Goal: Task Accomplishment & Management: Use online tool/utility

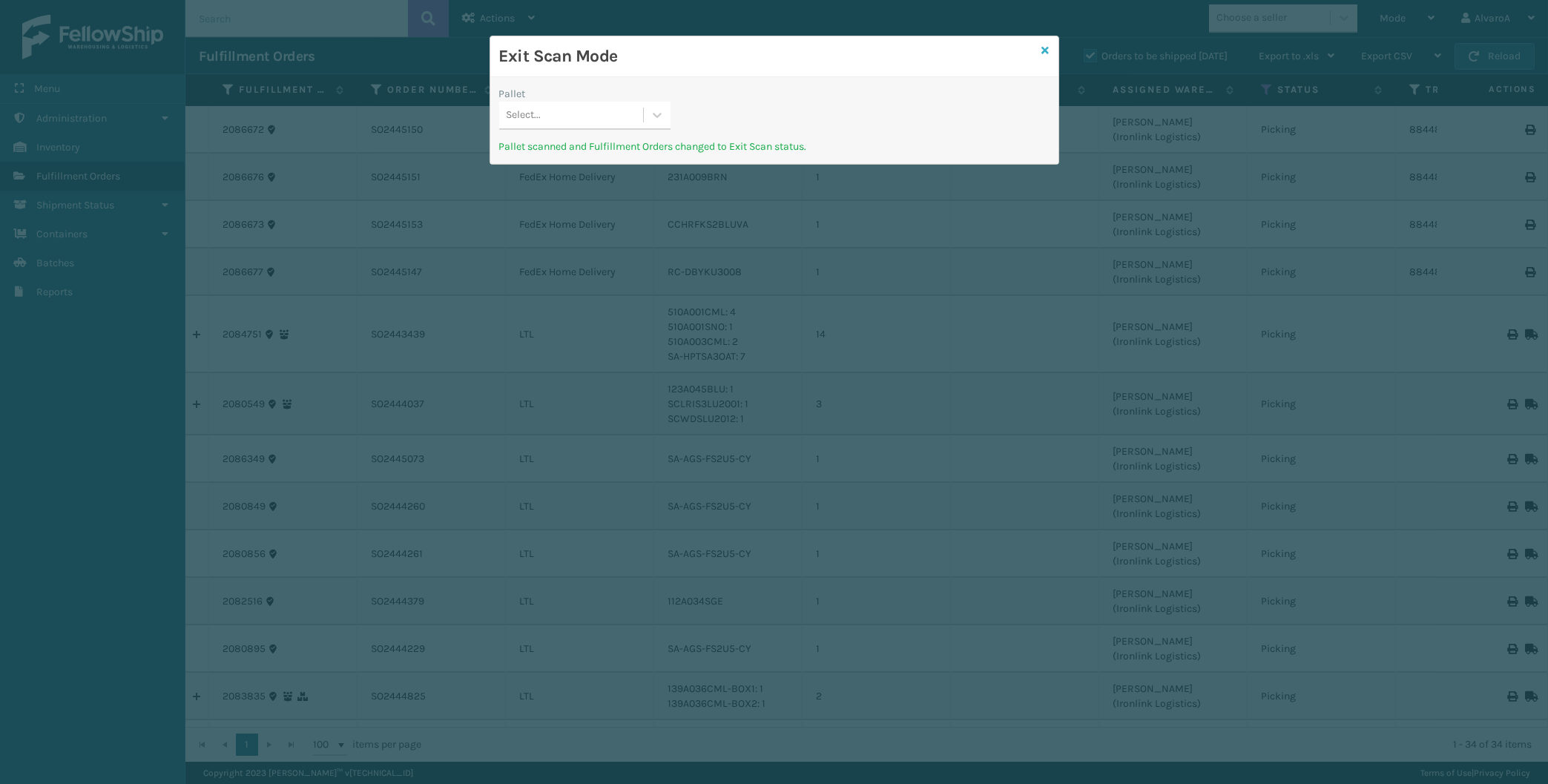
click at [1047, 48] on icon at bounding box center [1046, 49] width 7 height 10
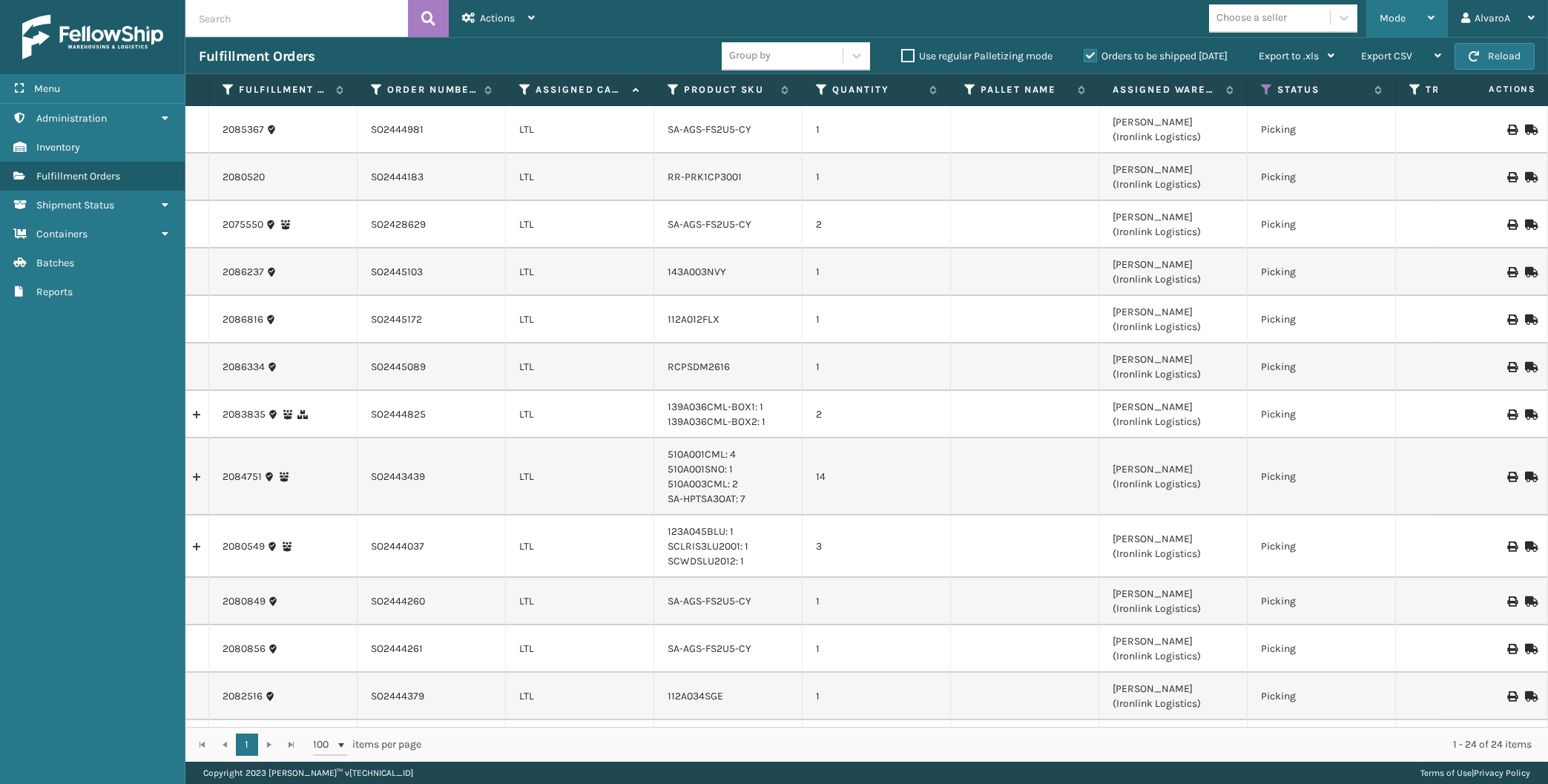
click at [1407, 20] on div "Mode" at bounding box center [1407, 18] width 55 height 37
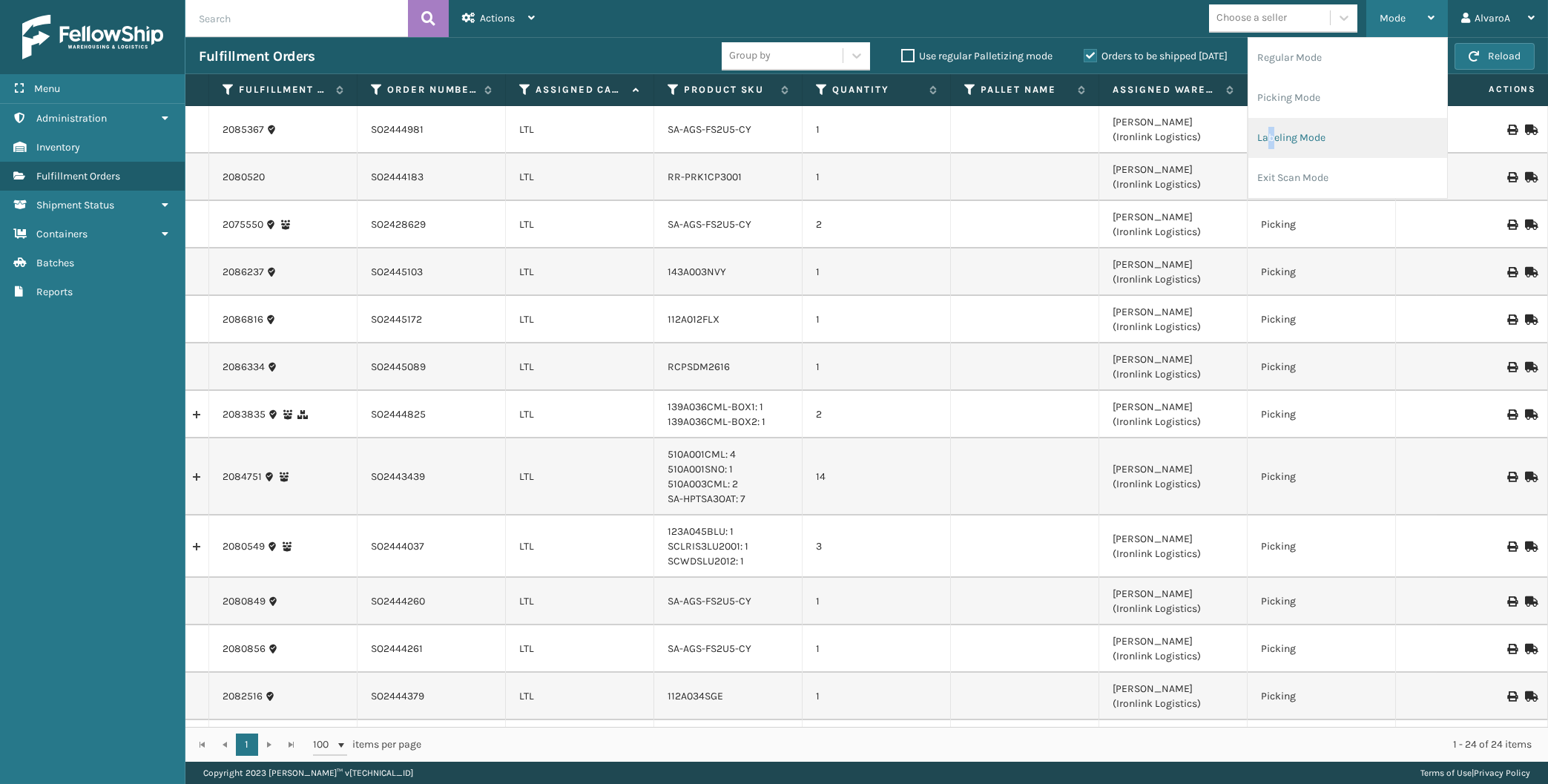
click at [1273, 140] on li "Labeling Mode" at bounding box center [1347, 138] width 199 height 40
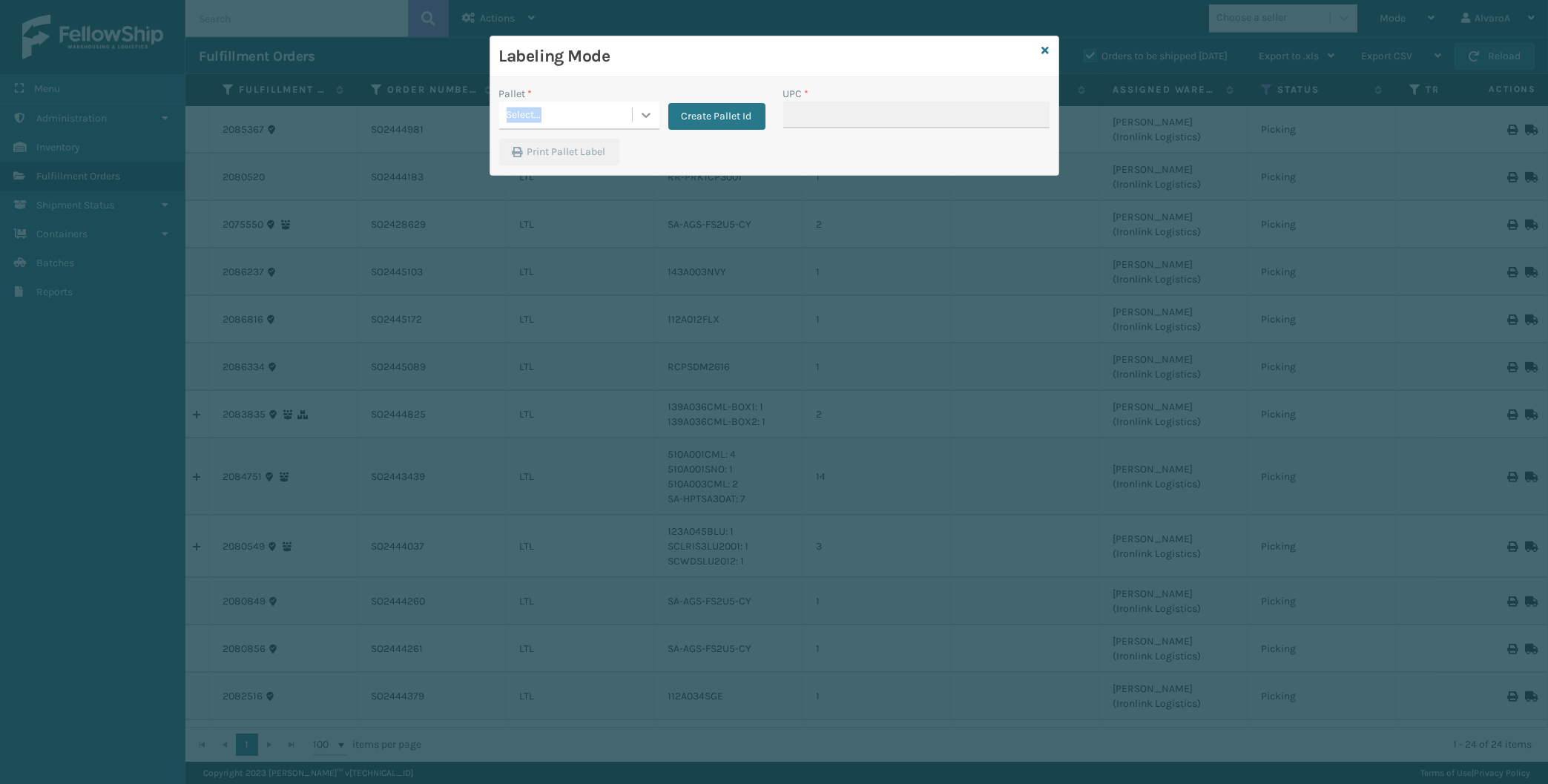
drag, startPoint x: 638, startPoint y: 103, endPoint x: 649, endPoint y: 114, distance: 15.6
click at [646, 109] on div "Pallet * Select..." at bounding box center [579, 108] width 160 height 44
drag, startPoint x: 649, startPoint y: 114, endPoint x: 661, endPoint y: 115, distance: 12.0
click at [649, 114] on icon at bounding box center [646, 115] width 9 height 5
click at [709, 115] on button "Create Pallet Id" at bounding box center [717, 116] width 97 height 27
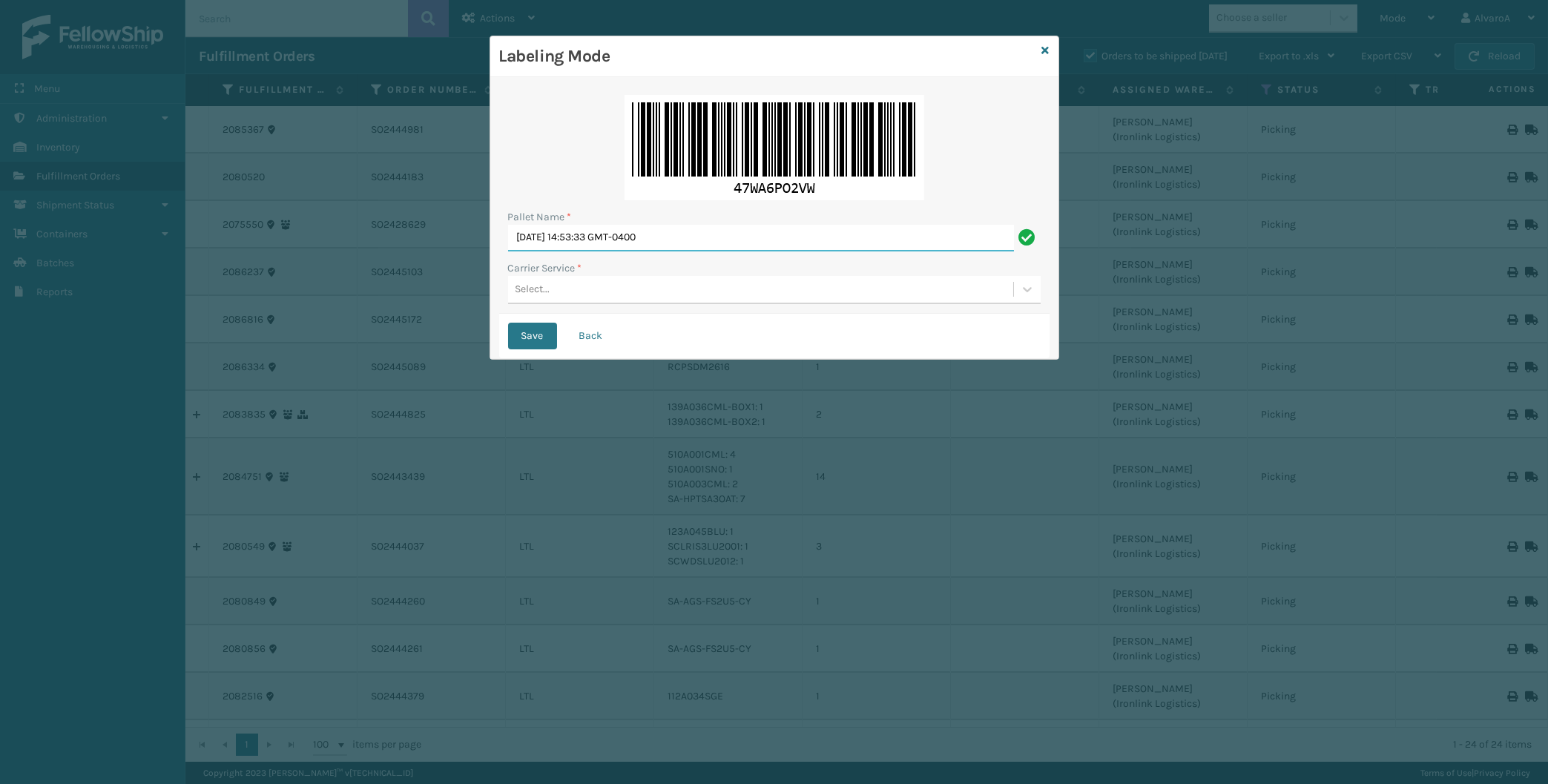
drag, startPoint x: 708, startPoint y: 235, endPoint x: 388, endPoint y: 326, distance: 332.7
click at [508, 252] on input "[DATE] 14:53:33 GMT-0400" at bounding box center [761, 237] width 506 height 27
type input "LPN 511202"
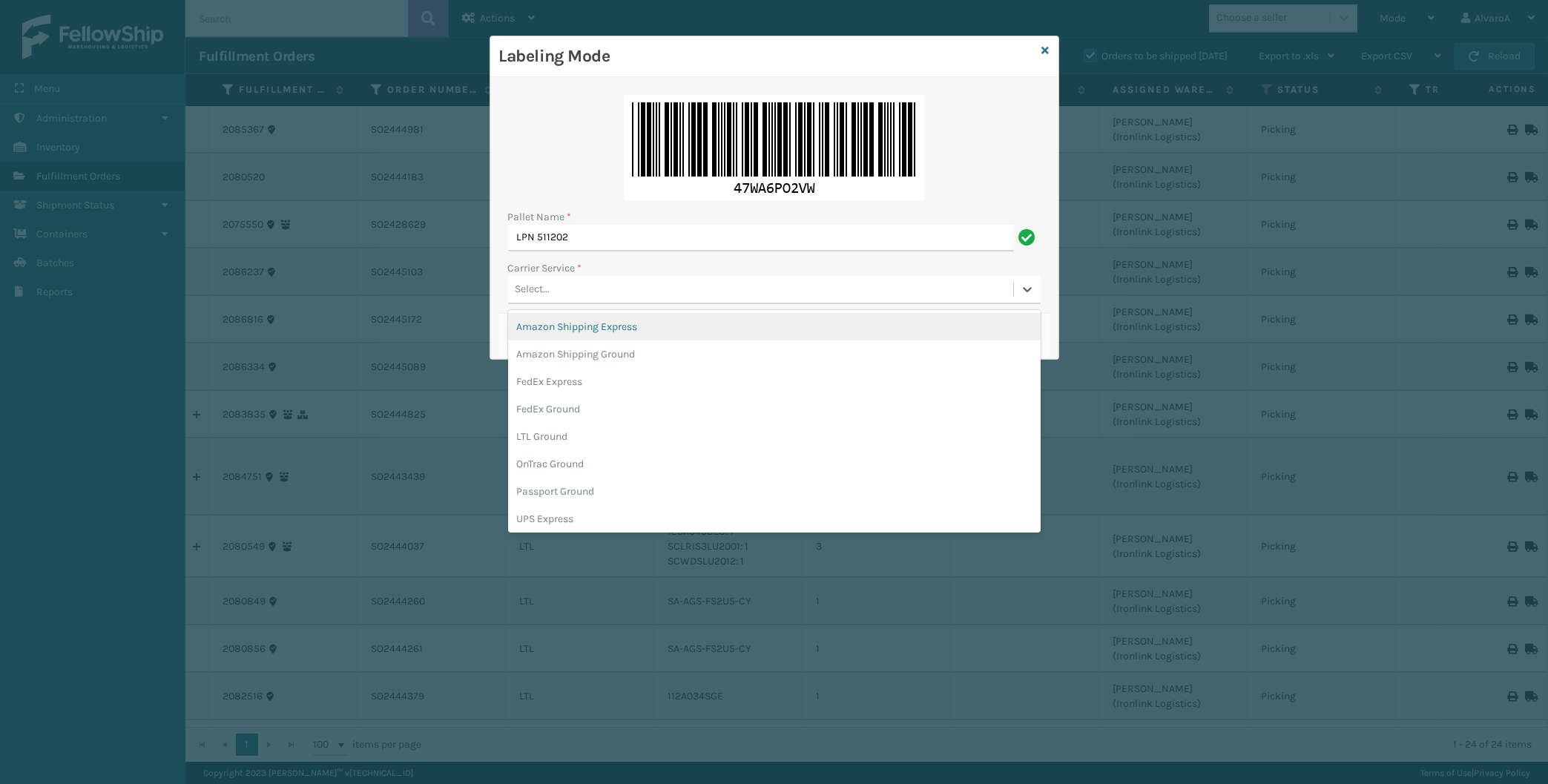
click at [525, 301] on div "Select..." at bounding box center [760, 289] width 505 height 25
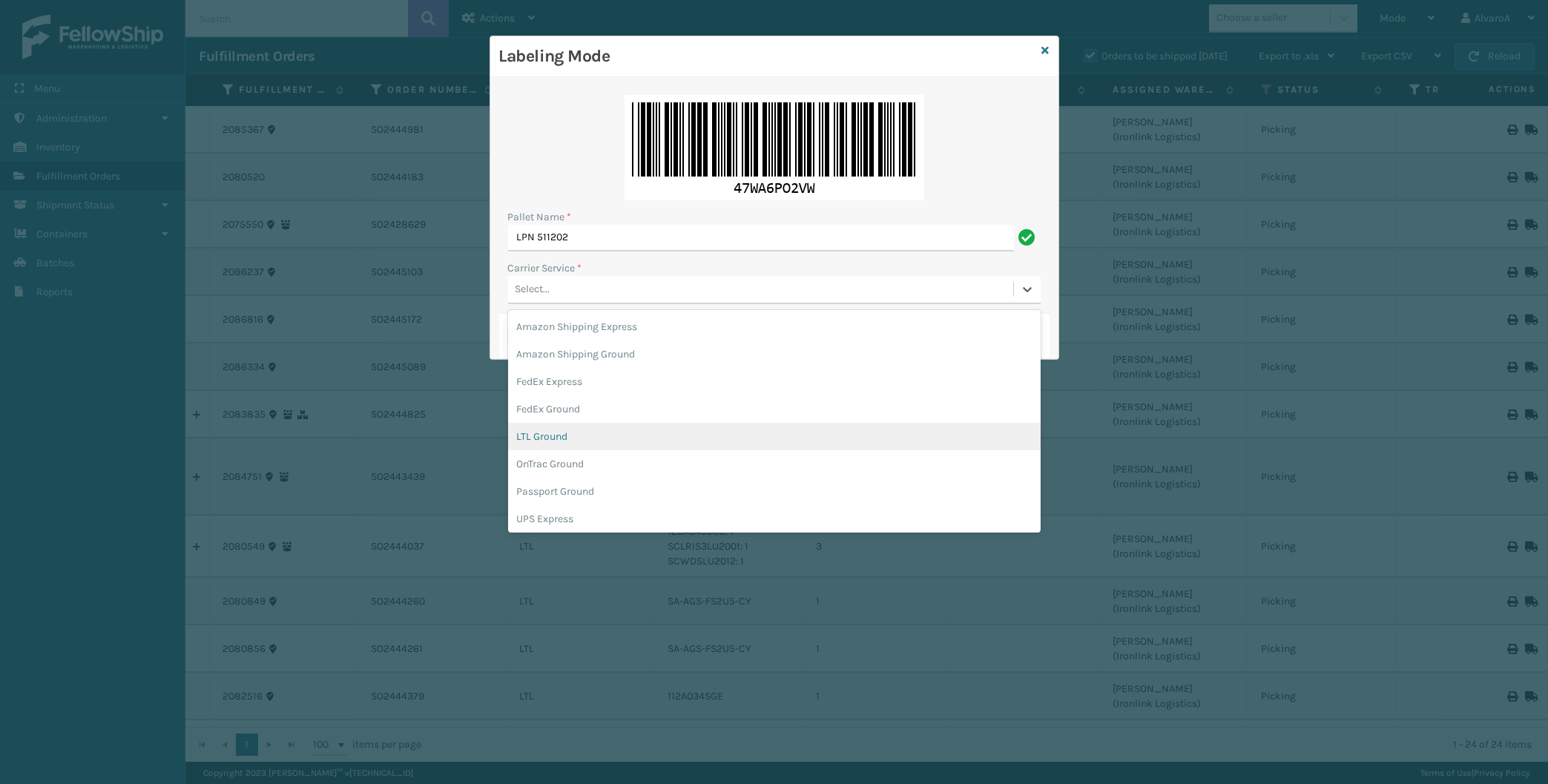
scroll to position [69, 0]
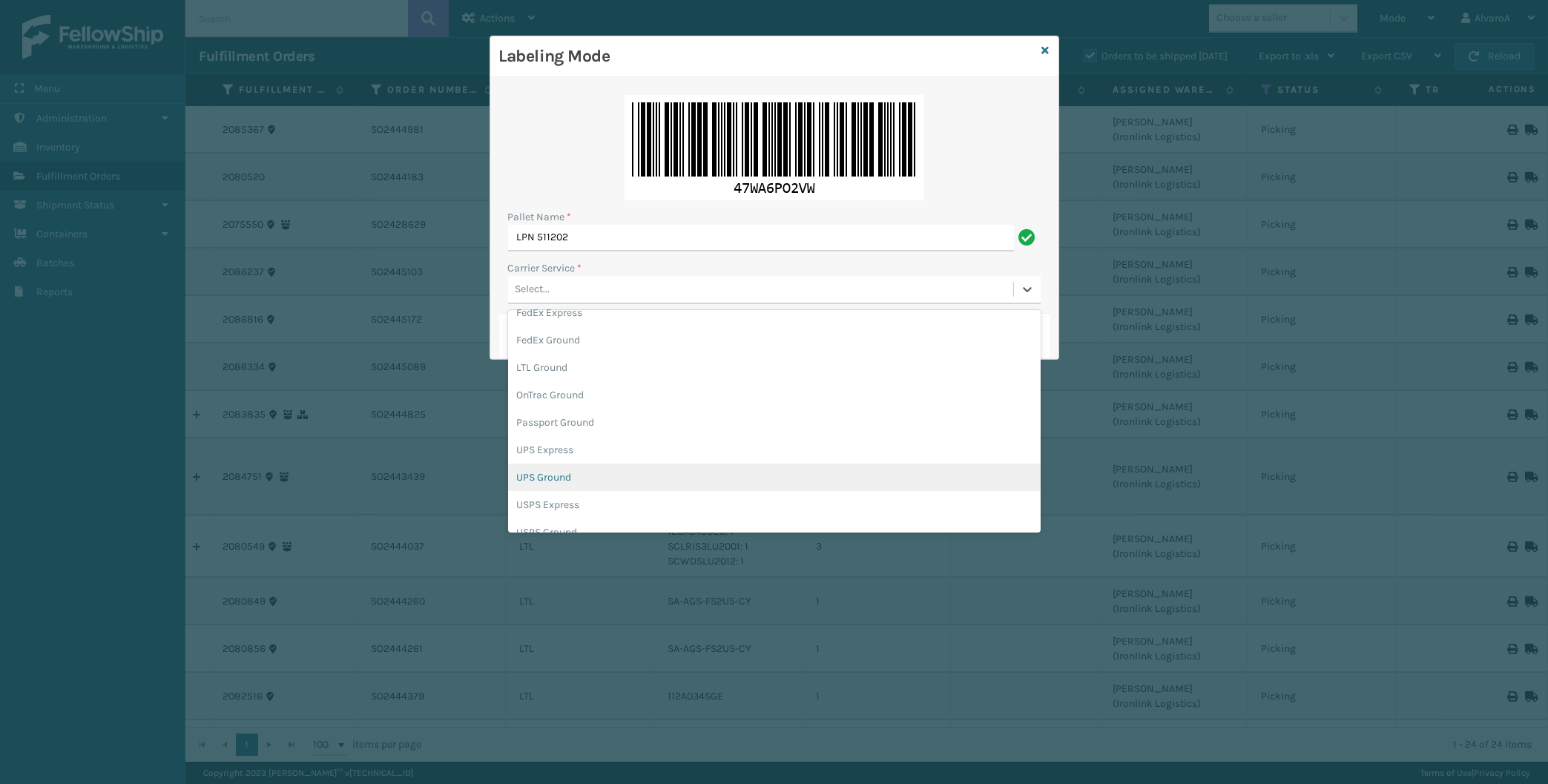
drag, startPoint x: 531, startPoint y: 470, endPoint x: 531, endPoint y: 440, distance: 30.0
click at [531, 466] on div "UPS Ground" at bounding box center [774, 477] width 532 height 27
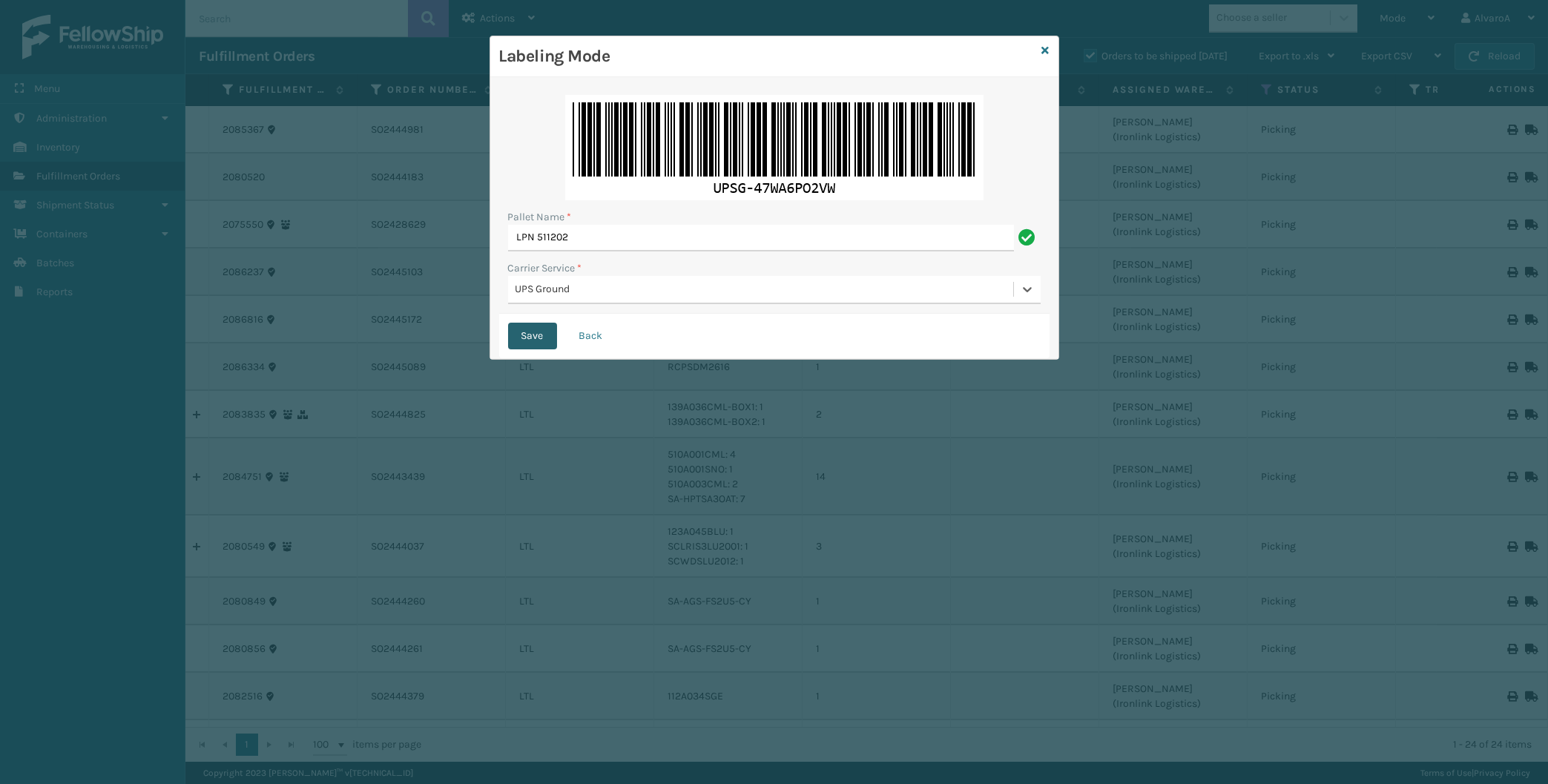
click at [526, 336] on button "Save" at bounding box center [532, 335] width 49 height 27
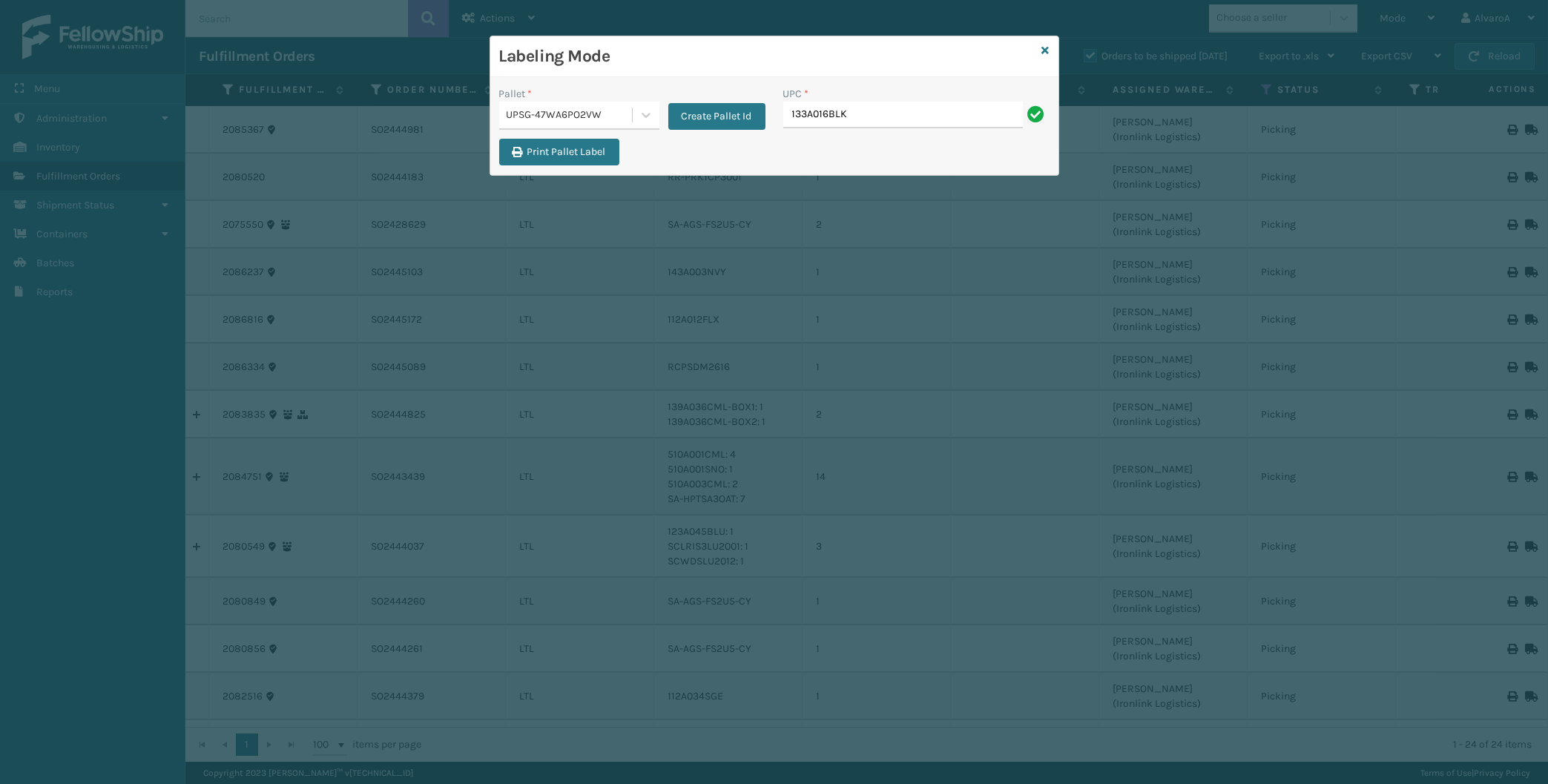
type input "133A016BLK"
type input "CCHRFKS2BGEVA"
type input "CCHRFKS2M26DGRA"
type input "CCHRFKS3M26BKVA"
type input "LKLGF2SP1GU3051"
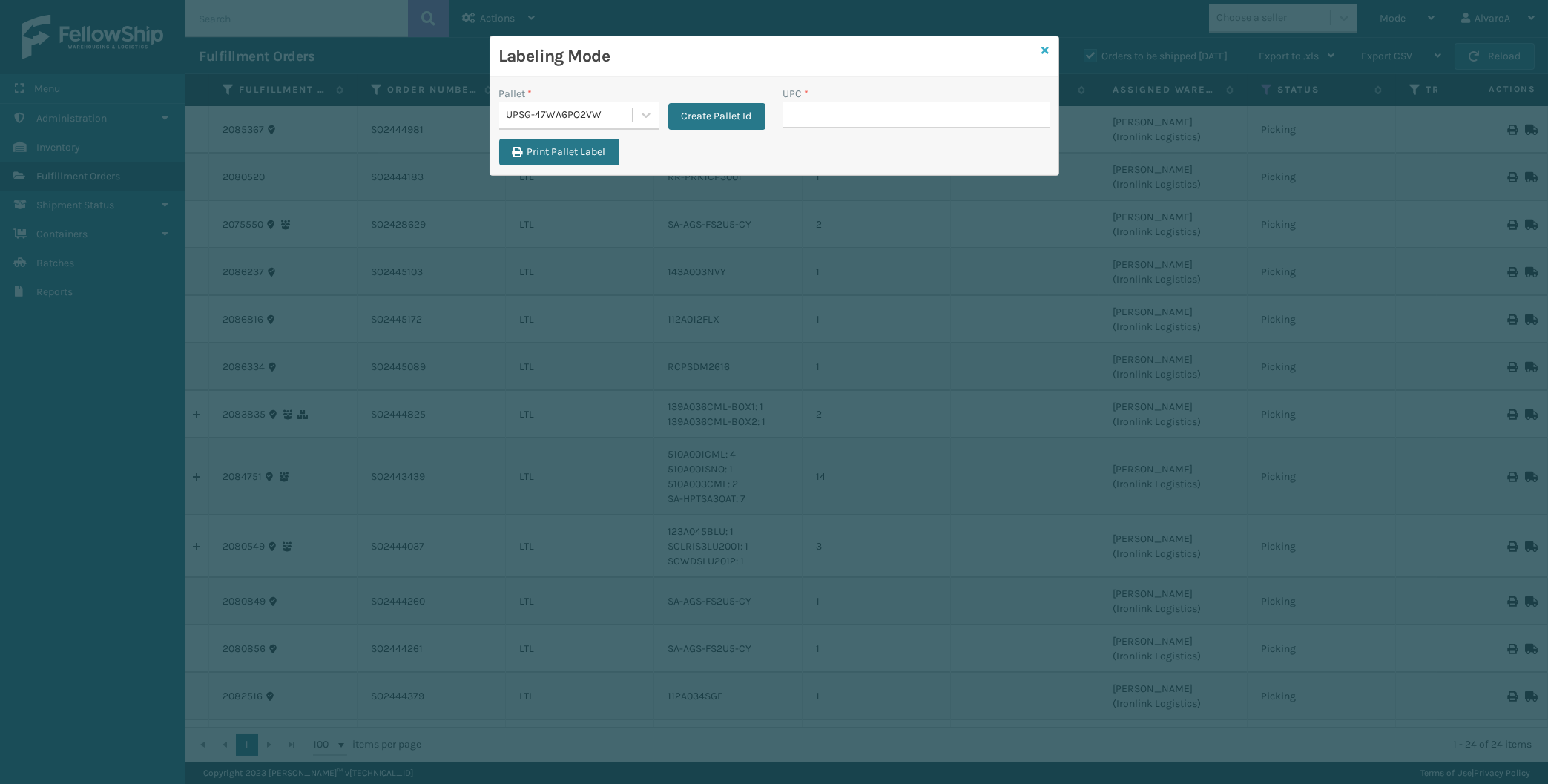
click at [1048, 48] on icon at bounding box center [1046, 49] width 7 height 10
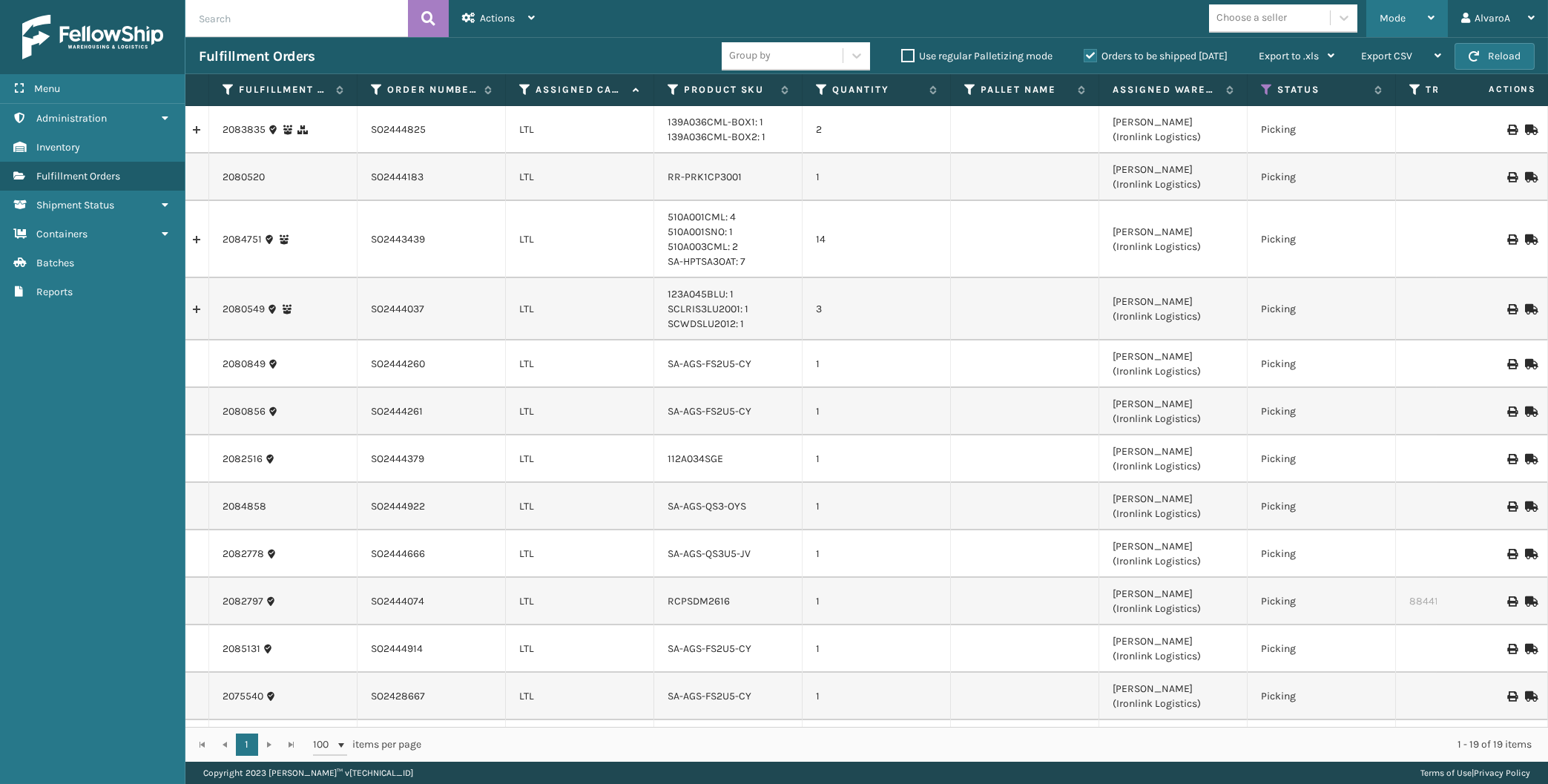
click at [1396, 23] on span "Mode" at bounding box center [1392, 18] width 26 height 13
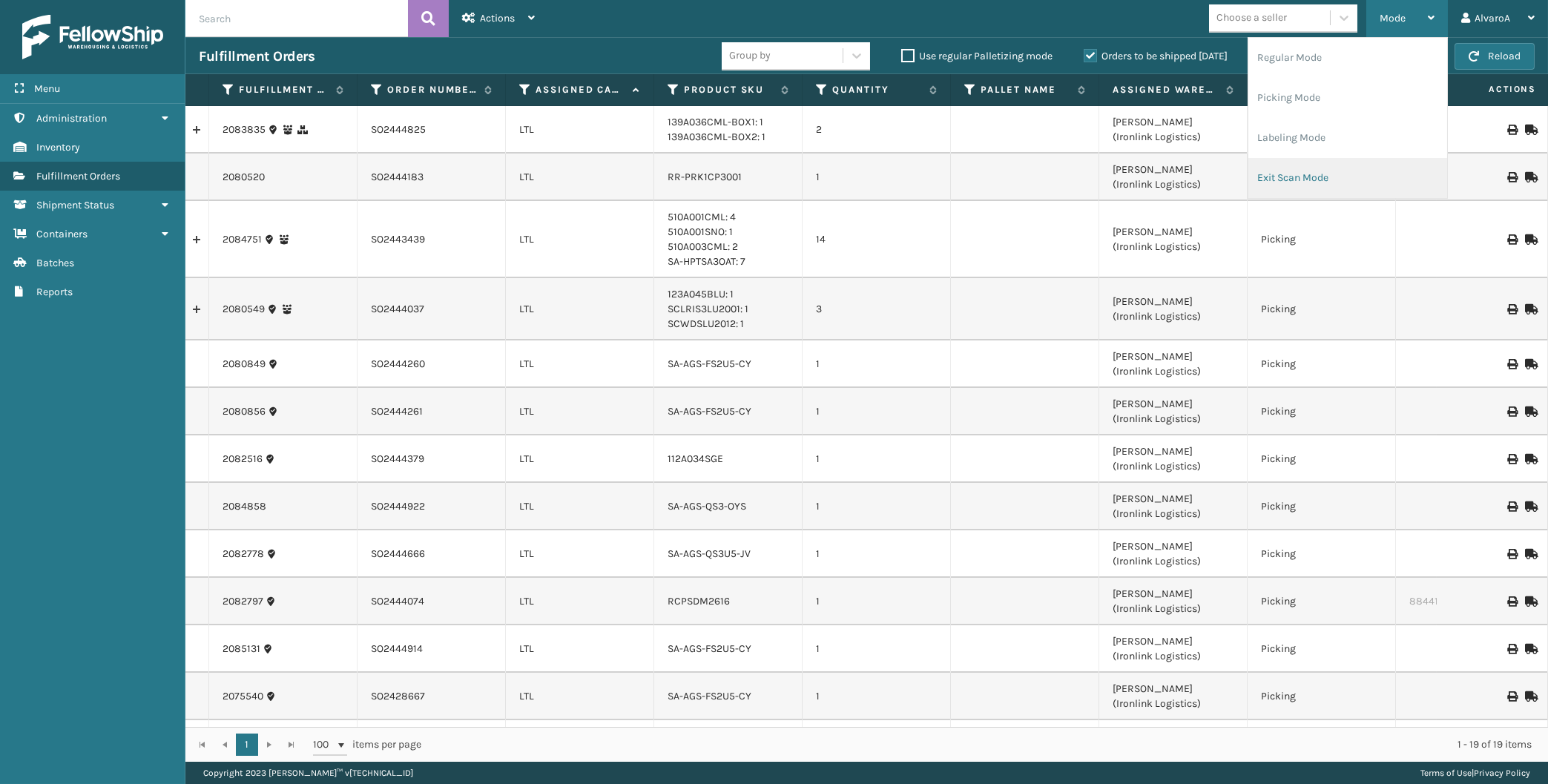
click at [1280, 169] on li "Exit Scan Mode" at bounding box center [1347, 178] width 199 height 40
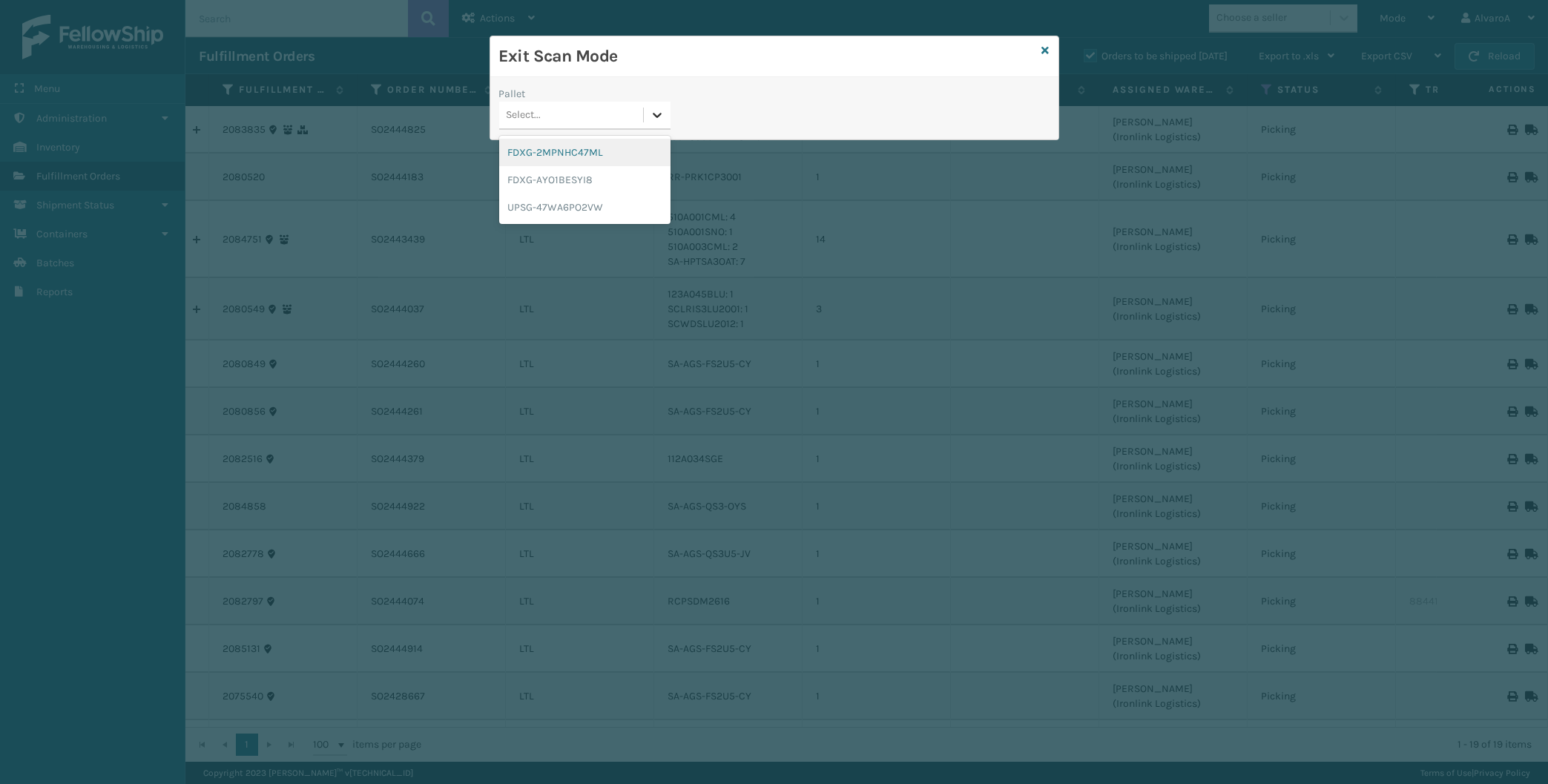
click at [658, 115] on icon at bounding box center [658, 115] width 9 height 5
click at [576, 207] on div "UPSG-47WA6PO2VW" at bounding box center [584, 207] width 171 height 27
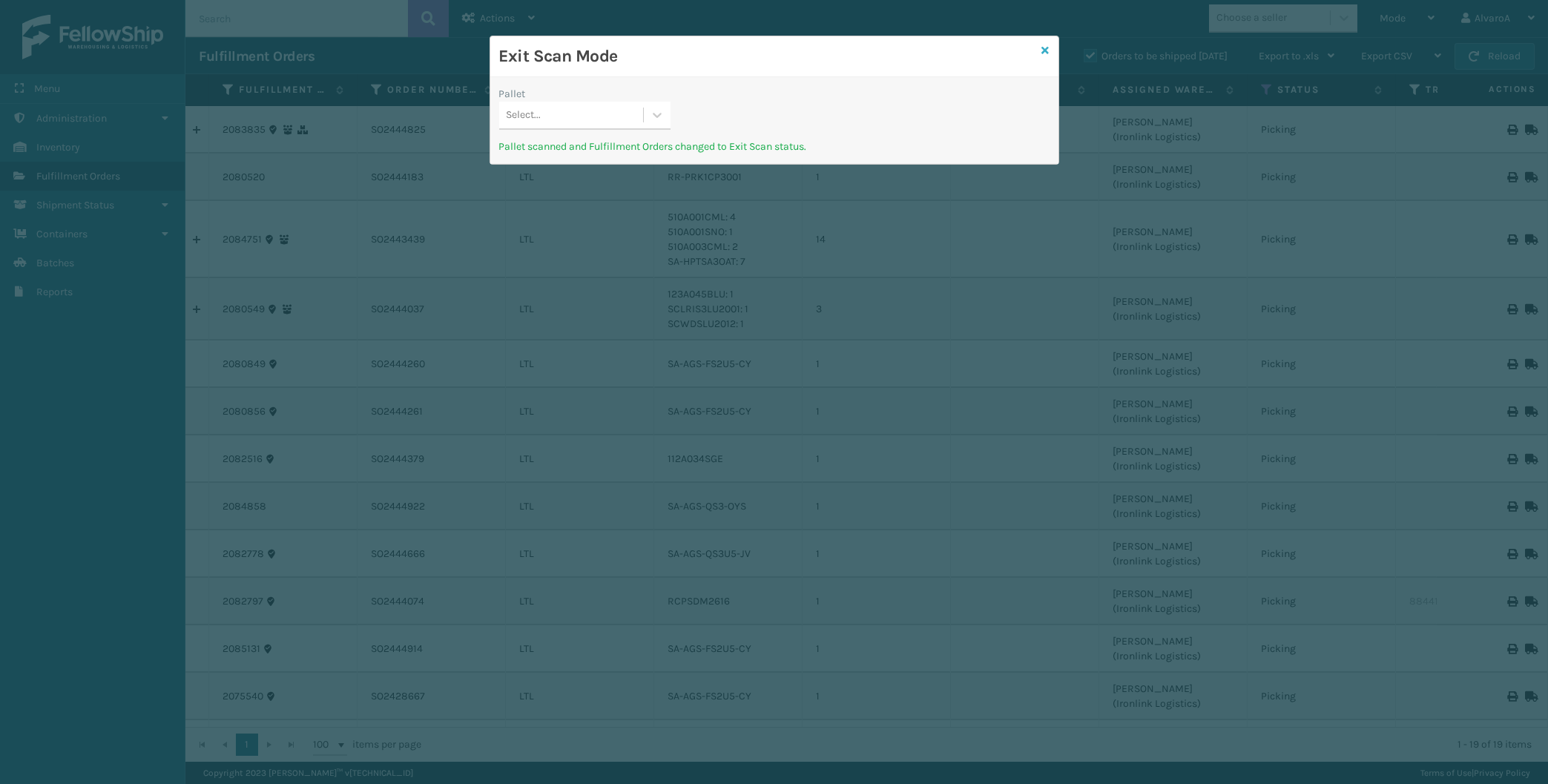
click at [1046, 49] on icon at bounding box center [1046, 49] width 7 height 10
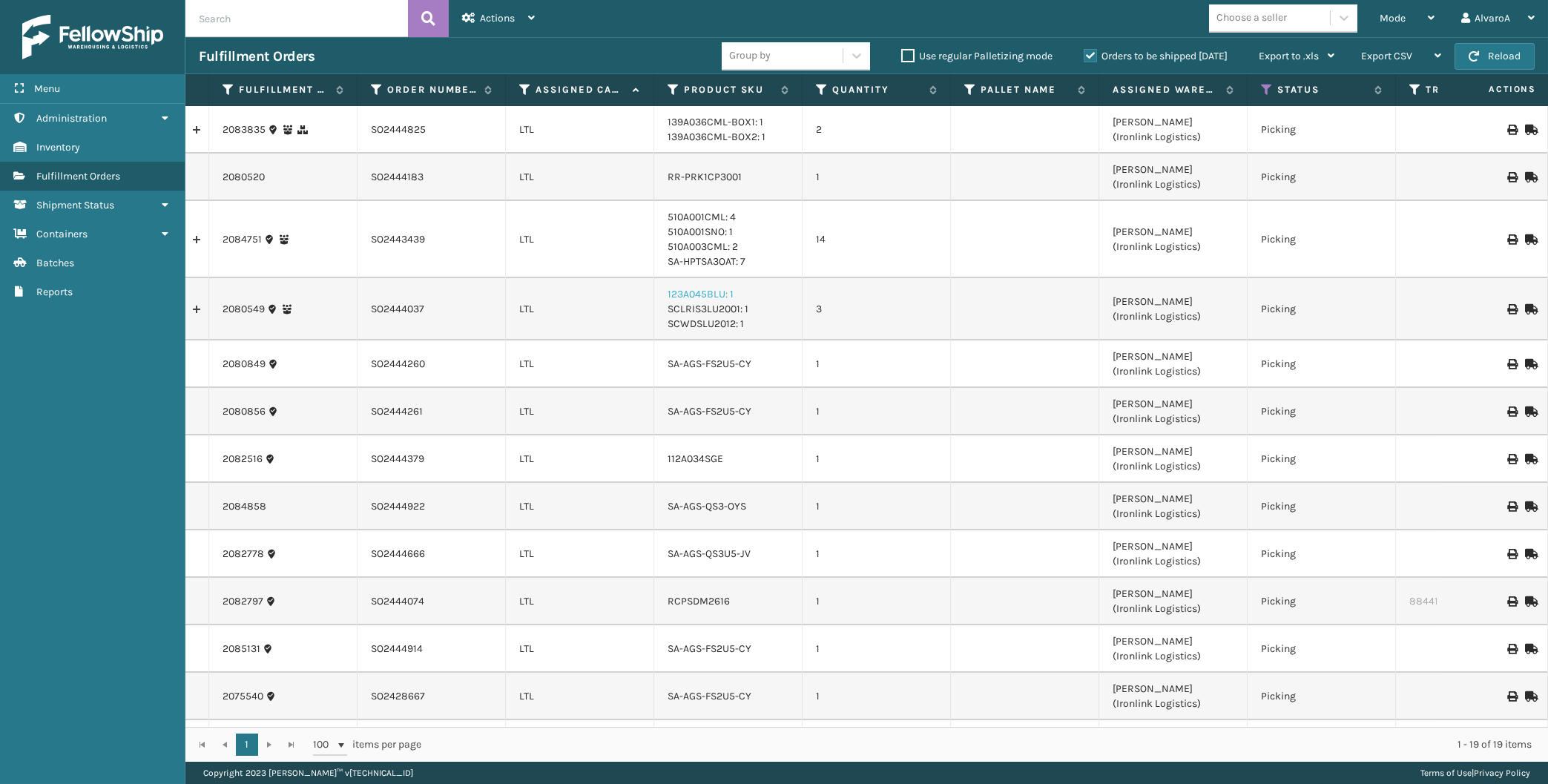
scroll to position [325, 0]
